Goal: Information Seeking & Learning: Check status

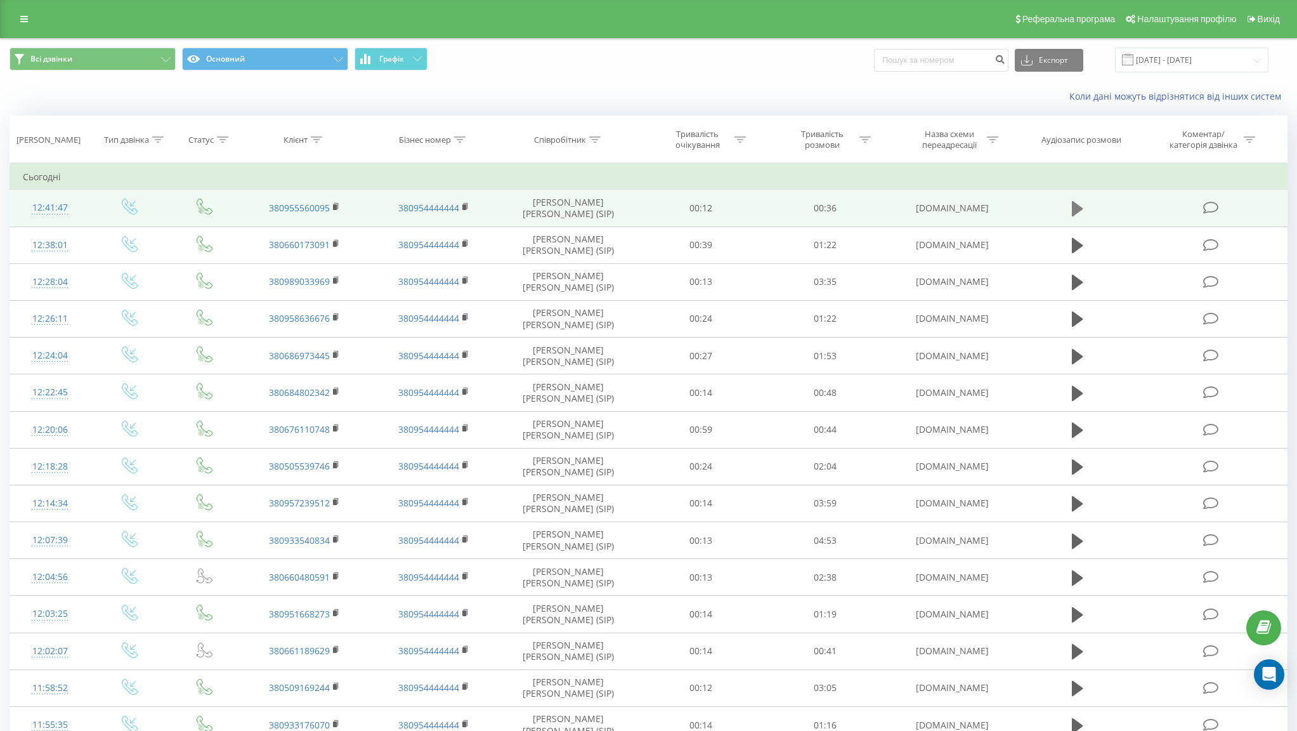
click at [1073, 209] on icon at bounding box center [1077, 208] width 11 height 15
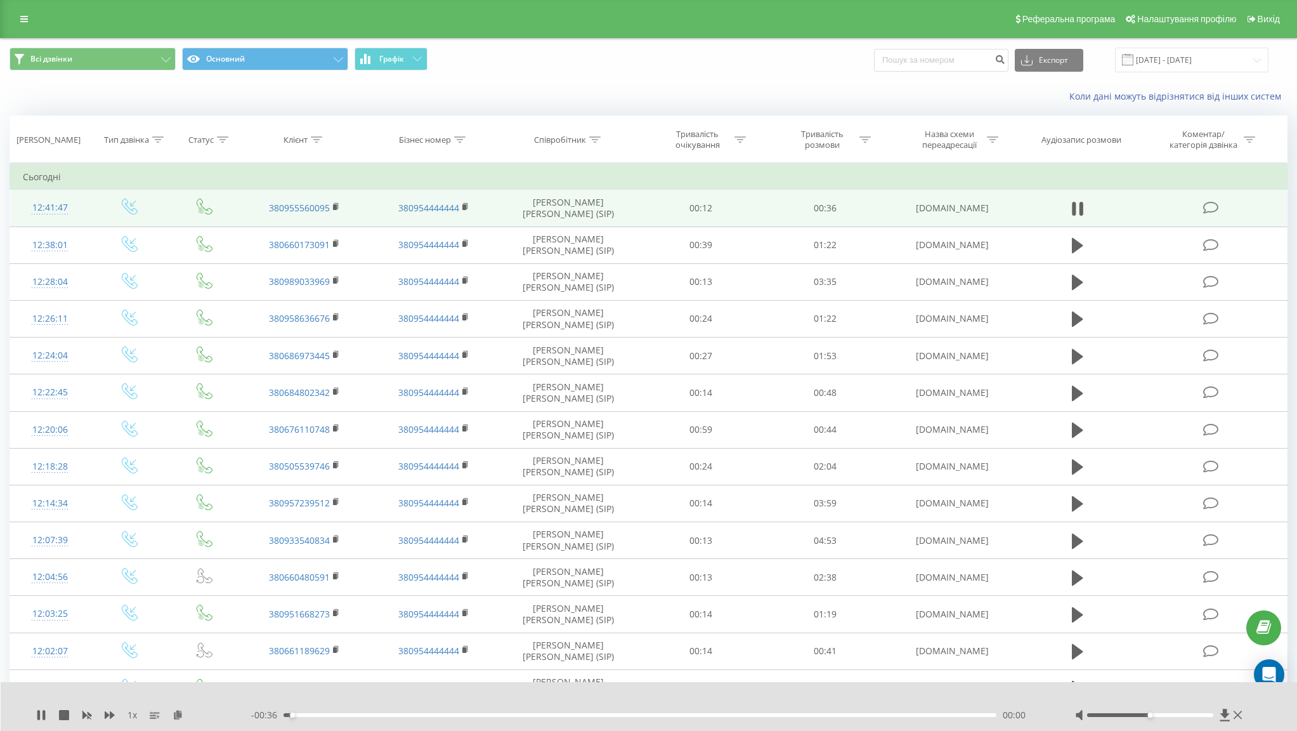
click at [438, 715] on div "00:00" at bounding box center [639, 715] width 713 height 4
click at [645, 714] on div "00:10" at bounding box center [639, 715] width 713 height 4
click at [777, 717] on div "- 00:17 00:19 00:19" at bounding box center [647, 714] width 792 height 13
click at [791, 715] on div "00:26" at bounding box center [639, 715] width 713 height 4
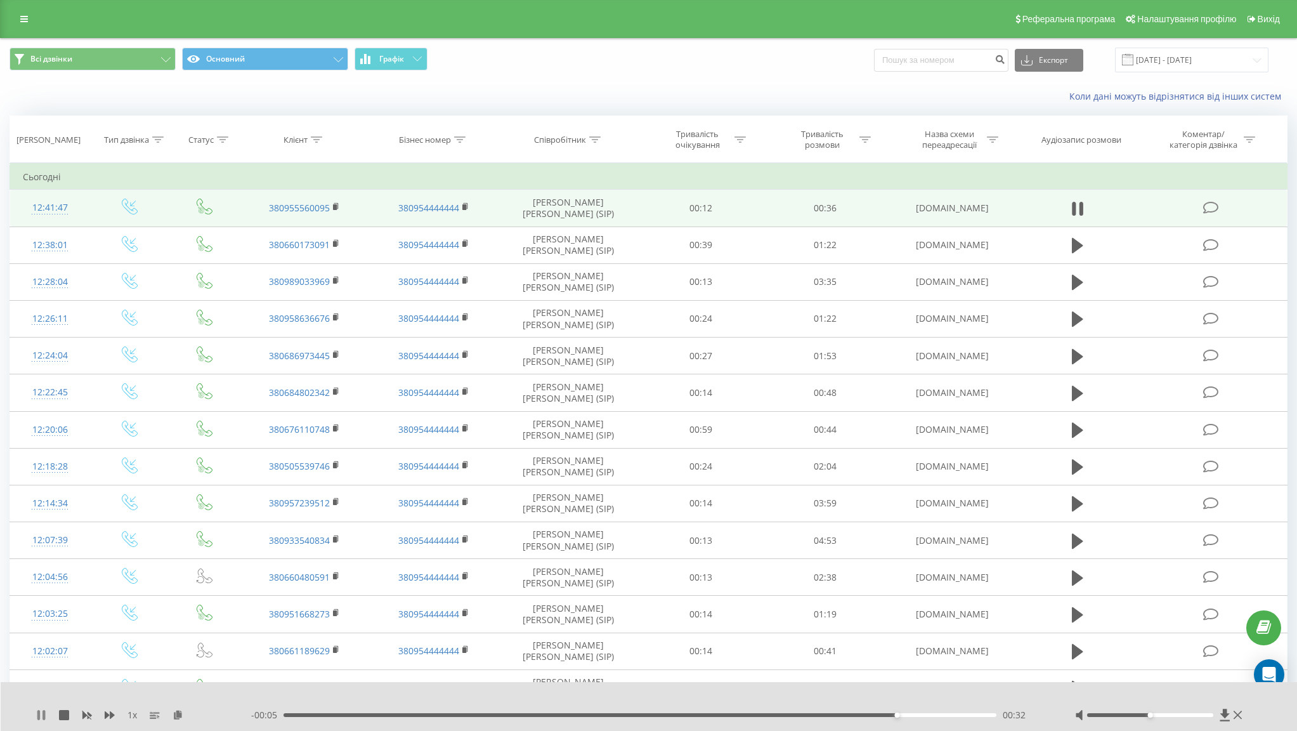
click at [43, 719] on icon at bounding box center [43, 715] width 3 height 10
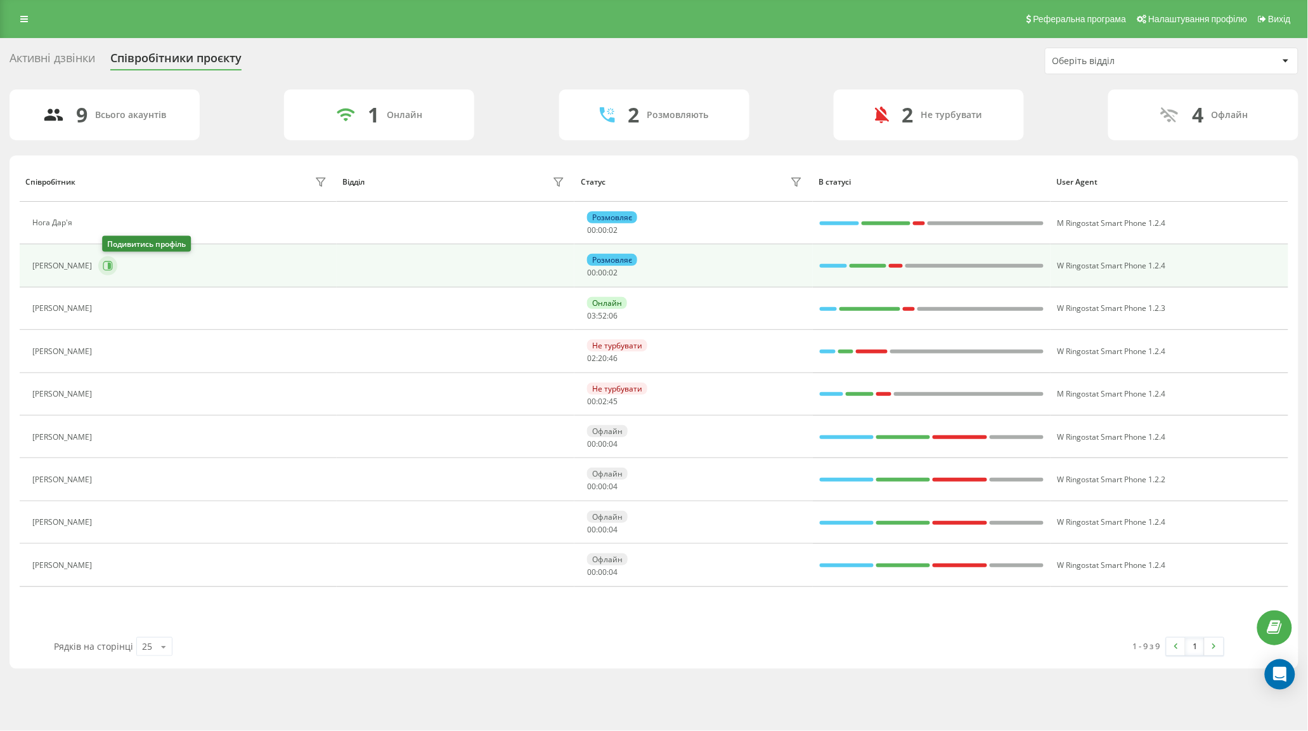
click at [108, 263] on icon at bounding box center [108, 266] width 10 height 10
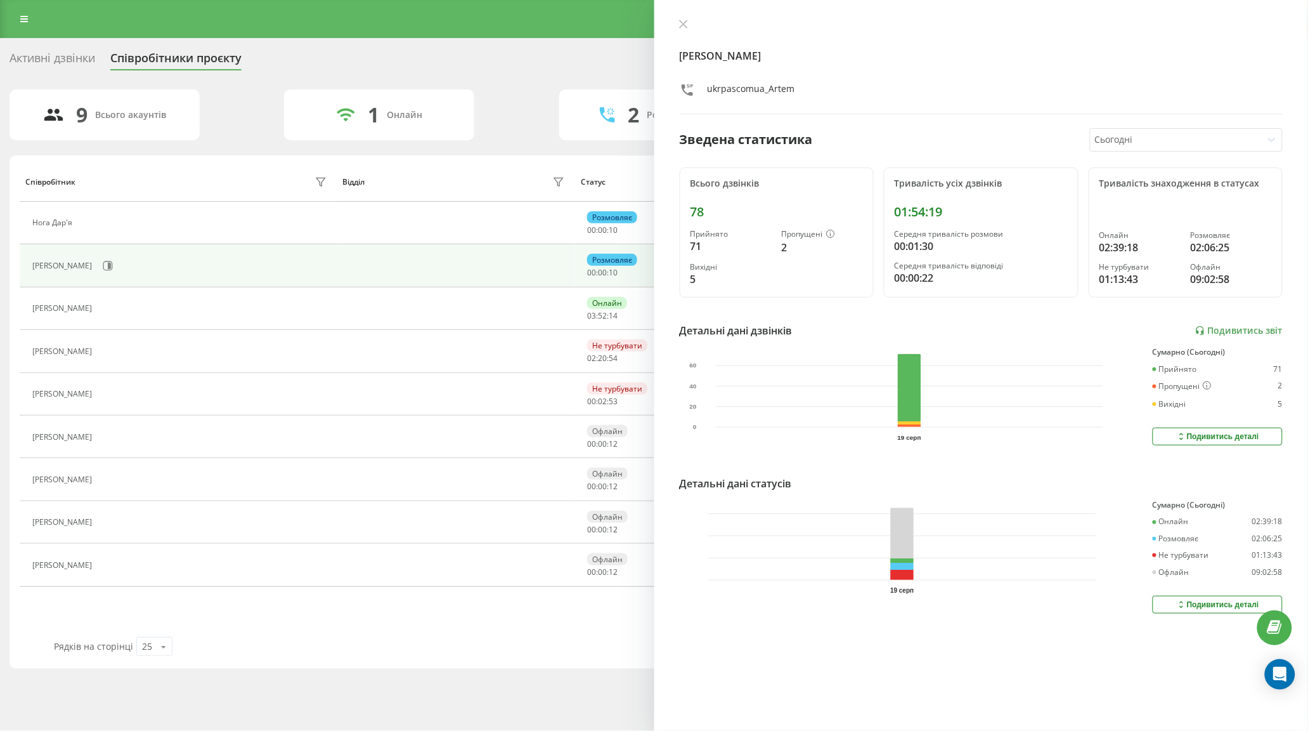
click at [446, 254] on td at bounding box center [456, 265] width 238 height 42
click at [677, 29] on button at bounding box center [683, 25] width 16 height 12
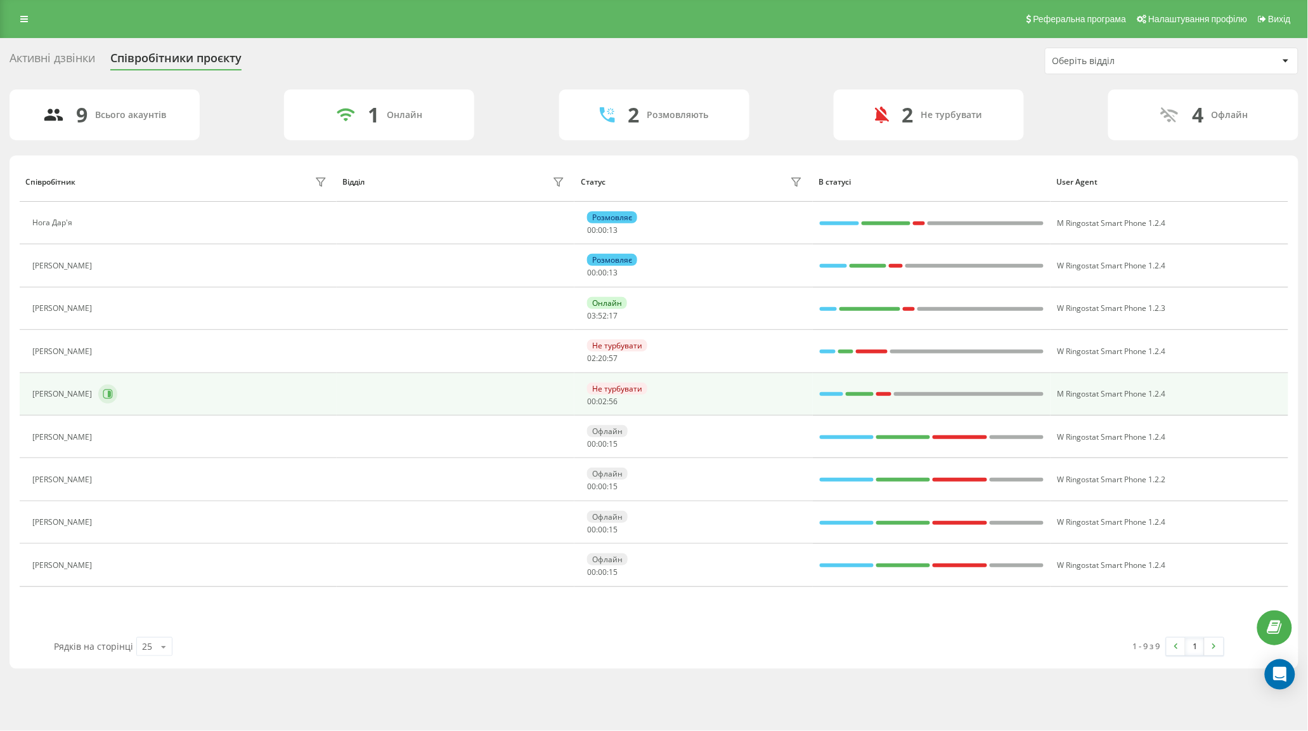
click at [103, 392] on icon at bounding box center [108, 394] width 10 height 10
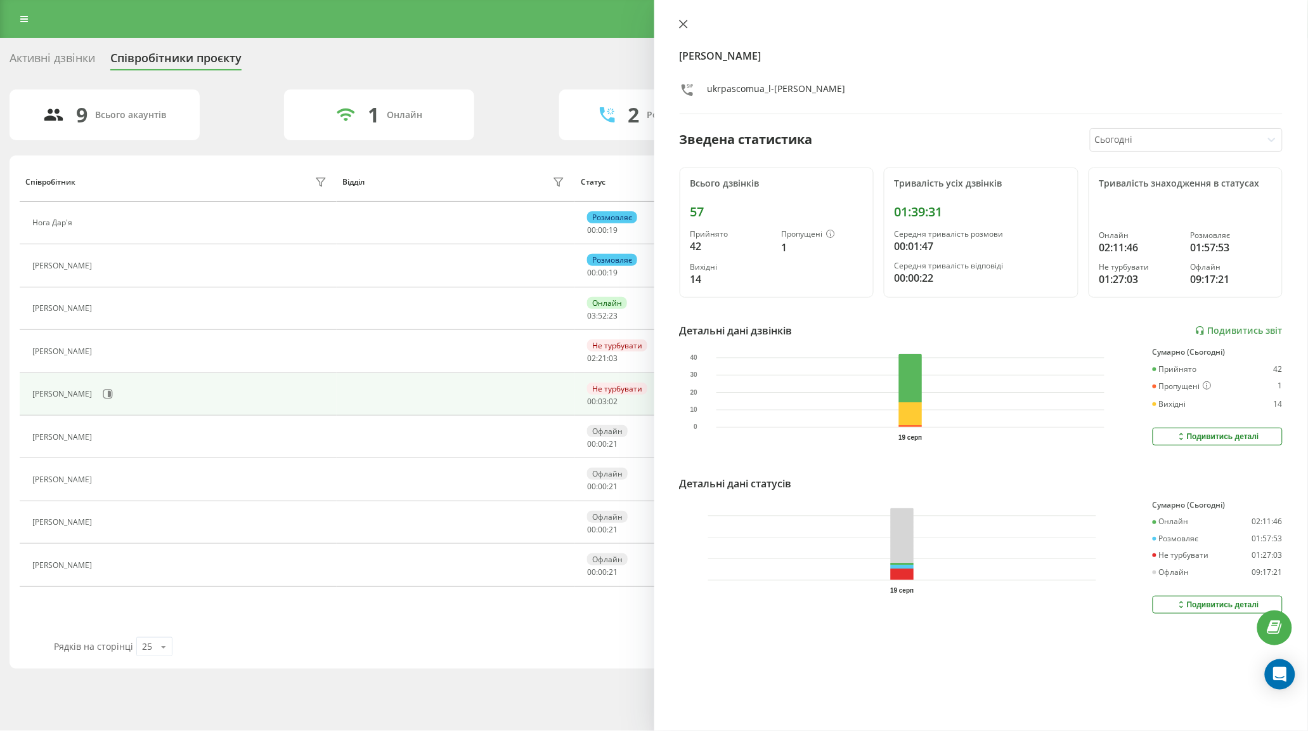
click at [681, 23] on icon at bounding box center [683, 24] width 9 height 9
